Goal: Task Accomplishment & Management: Use online tool/utility

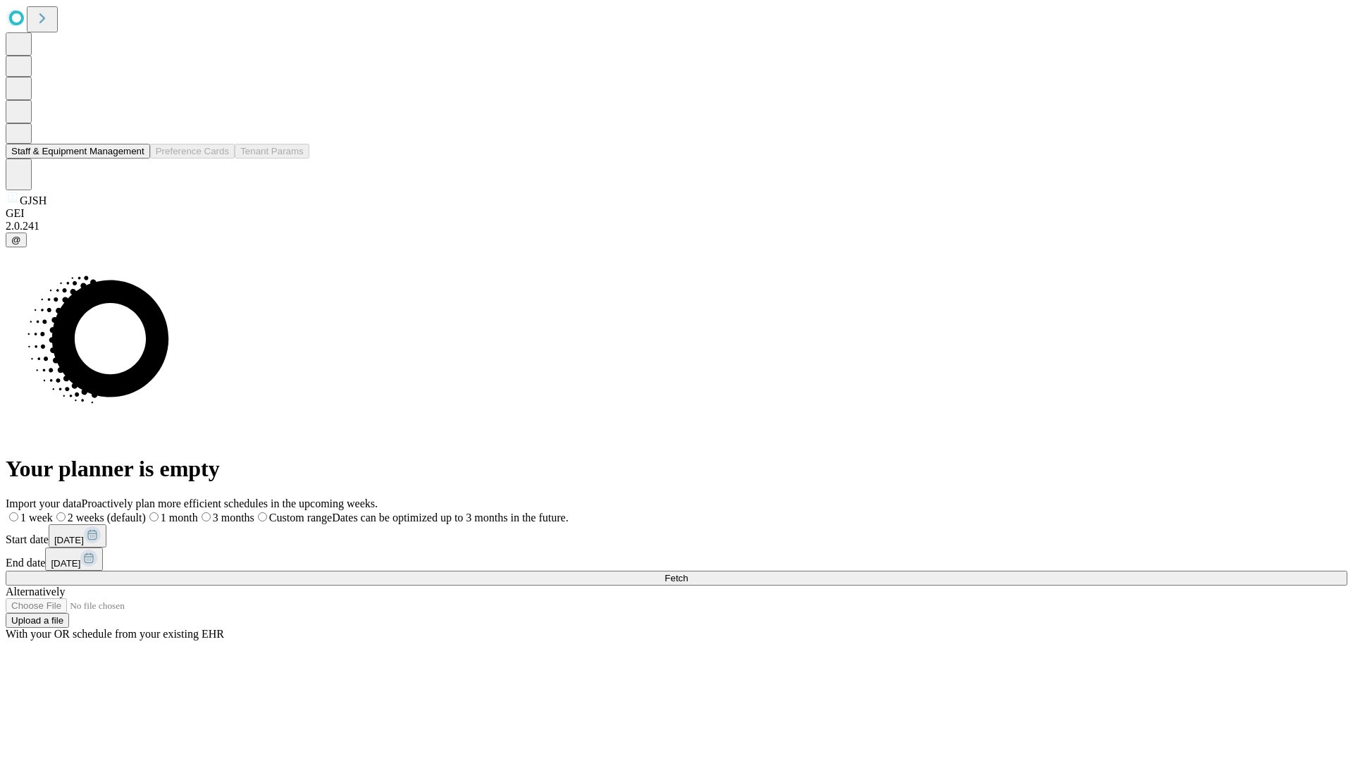
click at [135, 159] on button "Staff & Equipment Management" at bounding box center [78, 151] width 144 height 15
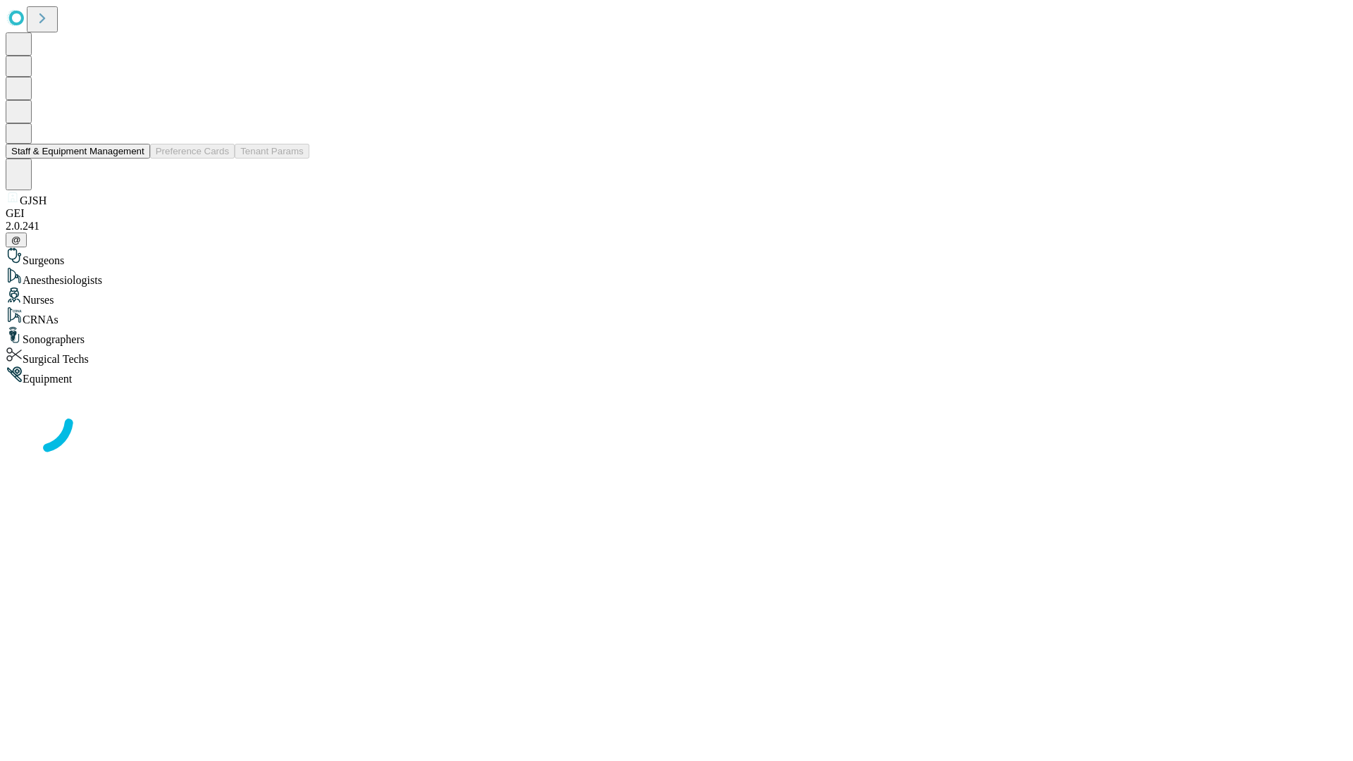
click at [135, 159] on button "Staff & Equipment Management" at bounding box center [78, 151] width 144 height 15
